Goal: Task Accomplishment & Management: Use online tool/utility

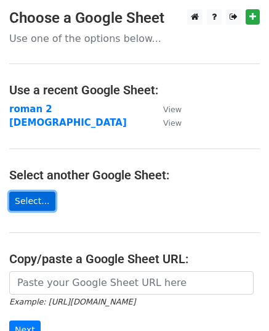
click at [39, 200] on link "Select..." at bounding box center [32, 201] width 46 height 19
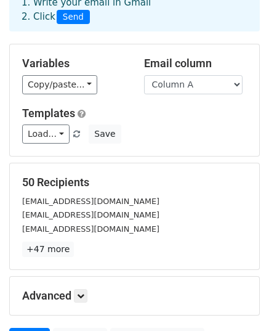
scroll to position [194, 0]
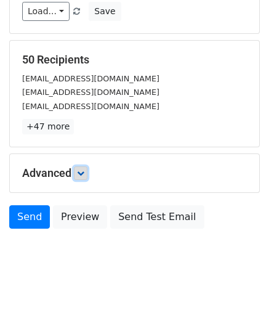
click at [81, 174] on icon at bounding box center [80, 172] width 7 height 7
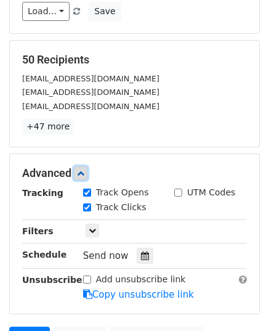
click at [81, 174] on icon at bounding box center [80, 172] width 7 height 7
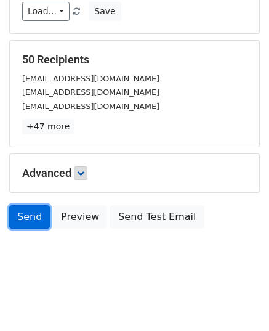
click at [33, 219] on link "Send" at bounding box center [29, 216] width 41 height 23
click at [24, 219] on link "Send" at bounding box center [29, 216] width 41 height 23
